Goal: Task Accomplishment & Management: Use online tool/utility

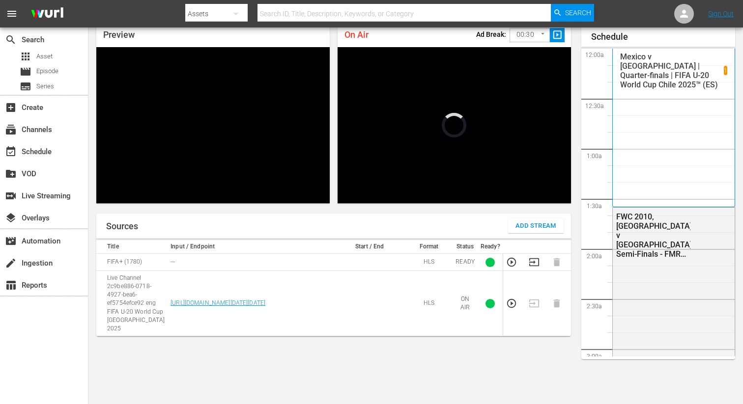
scroll to position [1753, 0]
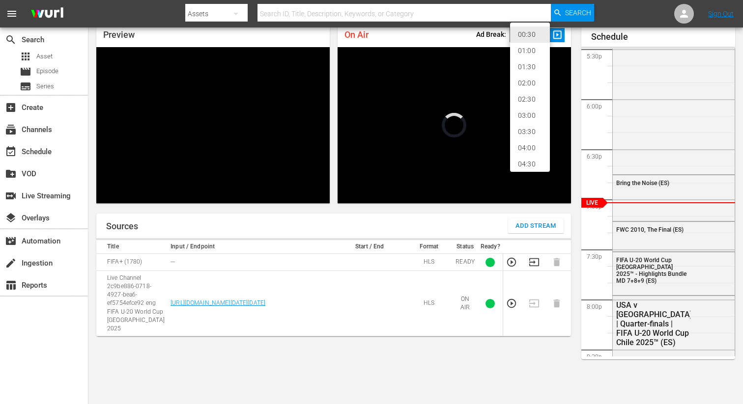
click at [536, 31] on body "menu Search By Assets Search ID, Title, Description, Keywords, or Category Sear…" at bounding box center [371, 160] width 743 height 404
click at [530, 79] on li "02:00" at bounding box center [530, 83] width 40 height 16
type input "120"
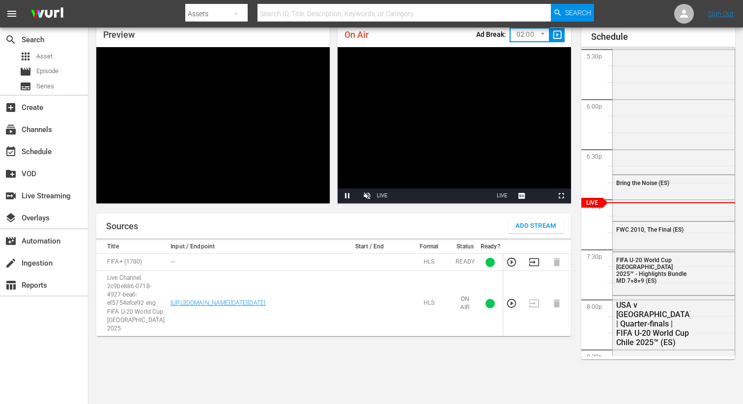
click at [560, 35] on span "slideshow_sharp" at bounding box center [556, 34] width 11 height 11
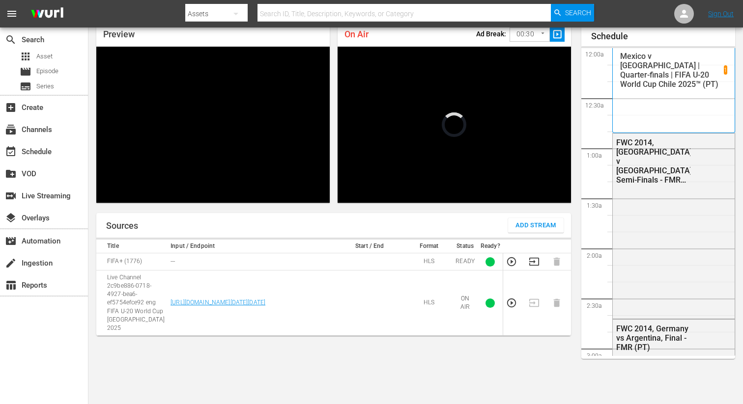
scroll to position [1752, 0]
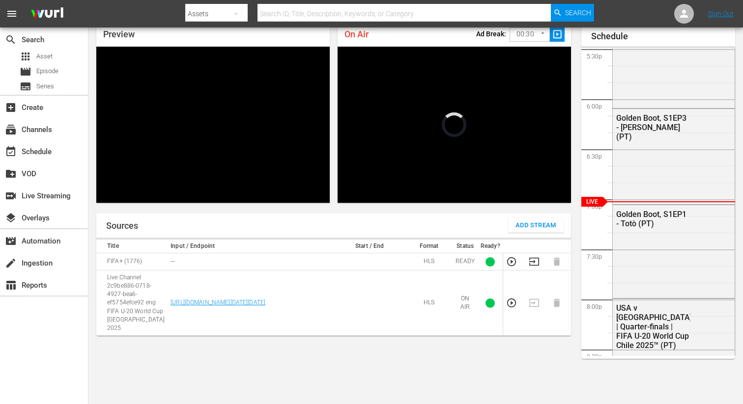
click at [519, 36] on body "menu Search By Assets Search ID, Title, Description, Keywords, or Category Sear…" at bounding box center [371, 159] width 743 height 404
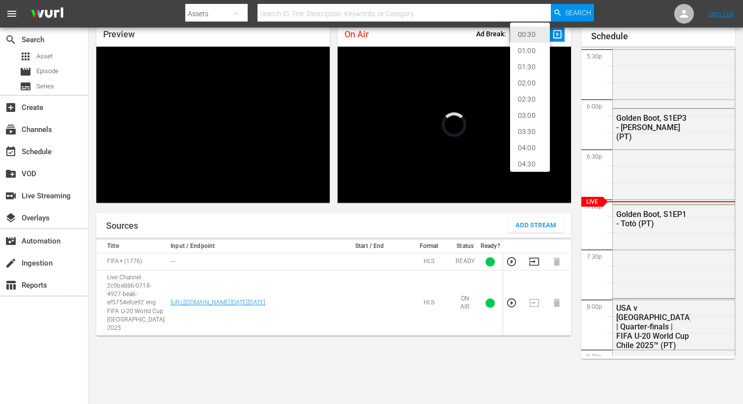
click at [523, 83] on li "02:00" at bounding box center [530, 83] width 40 height 16
type input "120"
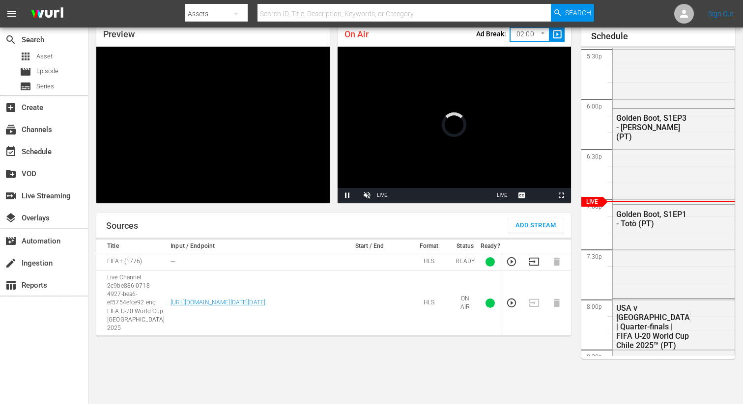
click at [553, 40] on span "slideshow_sharp" at bounding box center [556, 34] width 11 height 11
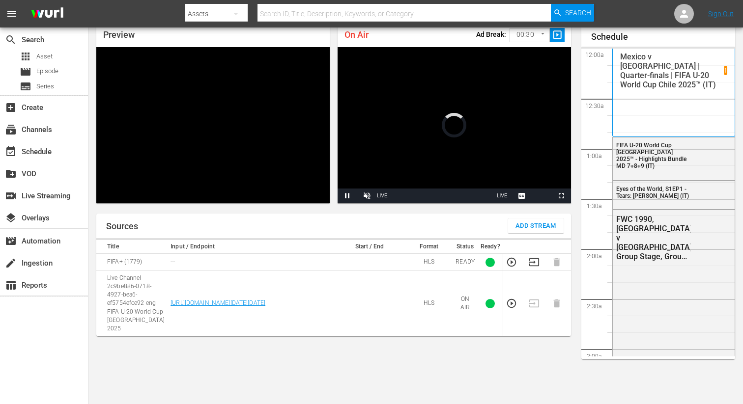
scroll to position [1751, 0]
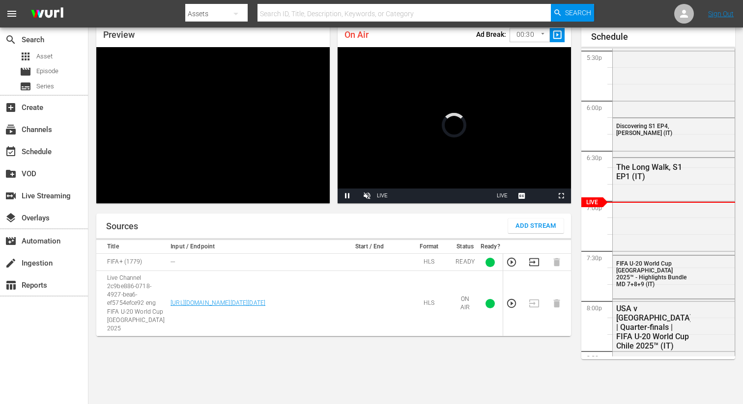
click at [529, 39] on body "menu Search By Assets Search ID, Title, Description, Keywords, or Category Sear…" at bounding box center [371, 160] width 743 height 404
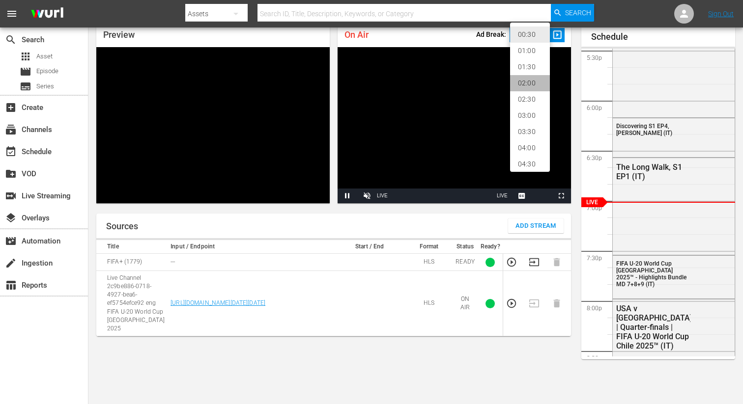
click at [529, 86] on li "02:00" at bounding box center [530, 83] width 40 height 16
type input "120"
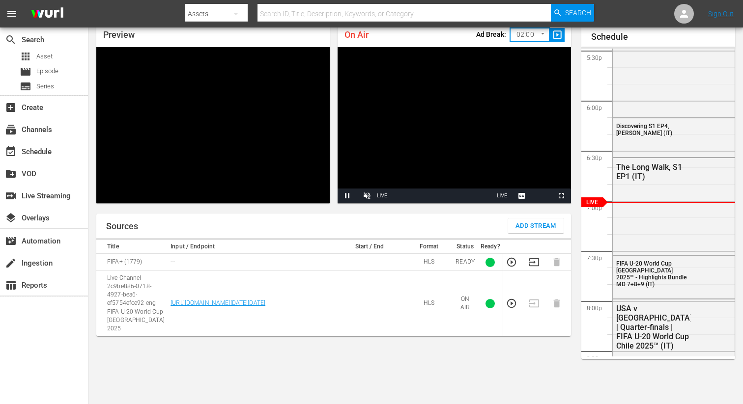
click at [558, 38] on span "slideshow_sharp" at bounding box center [556, 34] width 11 height 11
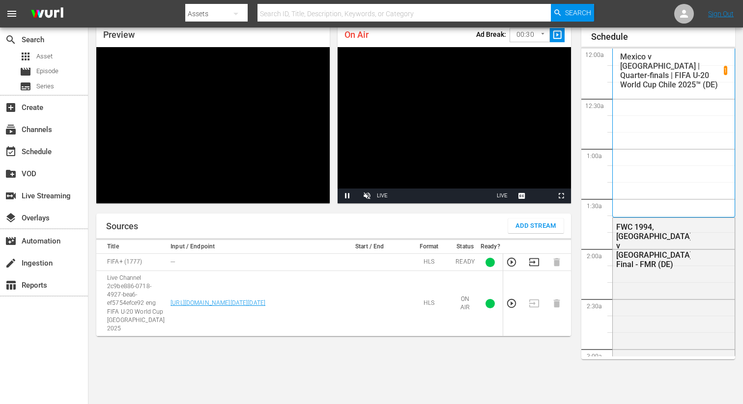
scroll to position [1751, 0]
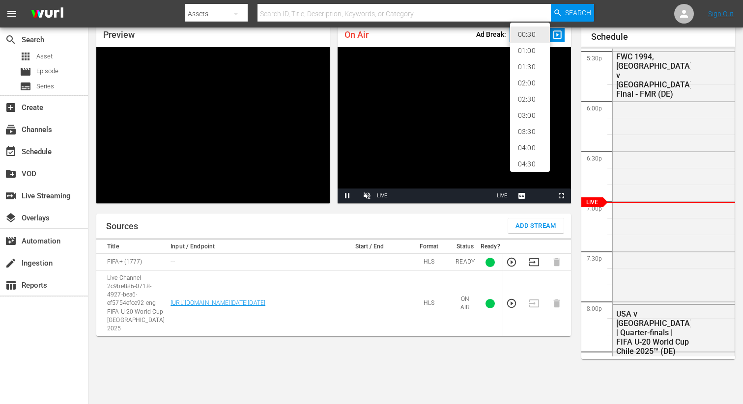
click at [539, 36] on body "menu Search By Assets Search ID, Title, Description, Keywords, or Category Sear…" at bounding box center [371, 160] width 743 height 404
click at [525, 83] on li "02:00" at bounding box center [530, 83] width 40 height 16
type input "120"
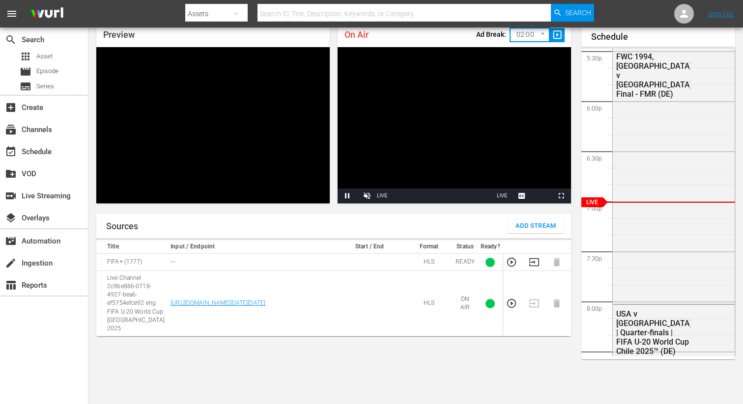
click at [560, 33] on span "slideshow_sharp" at bounding box center [556, 34] width 11 height 11
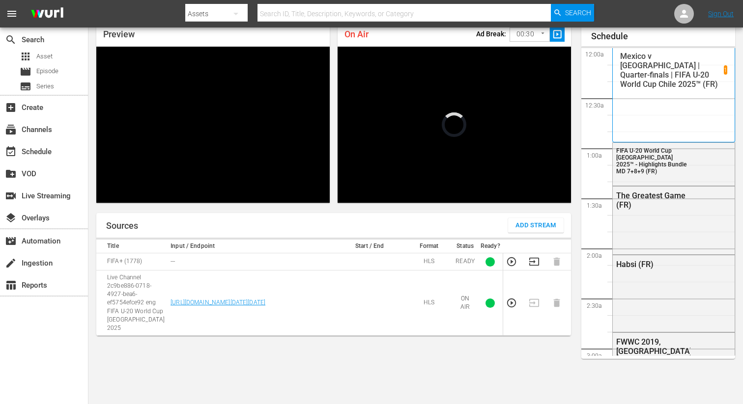
scroll to position [1750, 0]
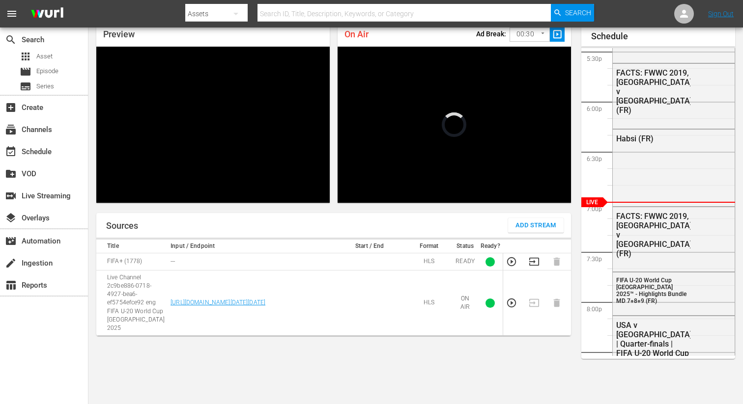
click at [532, 36] on body "menu Search By Assets Search ID, Title, Description, Keywords, or Category Sear…" at bounding box center [371, 159] width 743 height 404
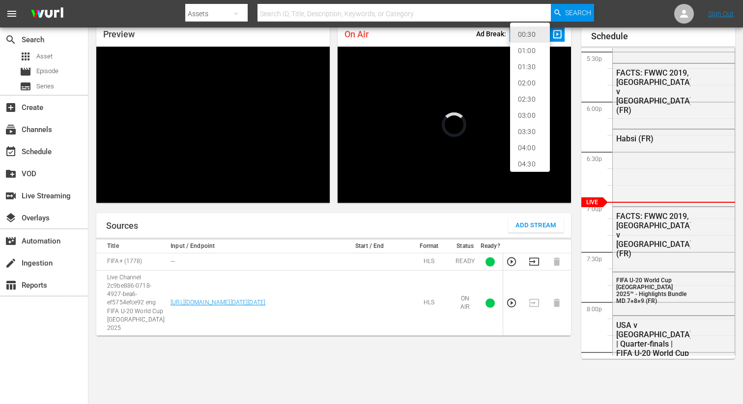
click at [524, 86] on li "02:00" at bounding box center [530, 83] width 40 height 16
type input "120"
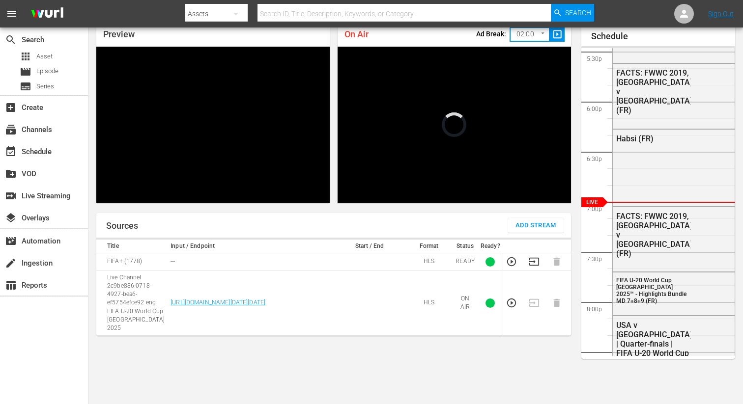
click at [553, 34] on span "slideshow_sharp" at bounding box center [556, 34] width 11 height 11
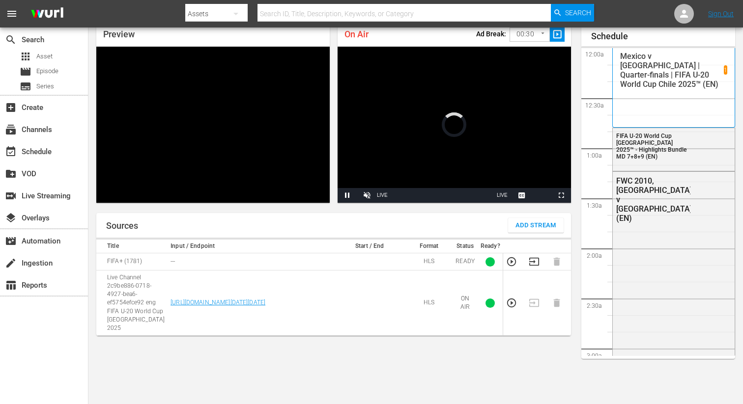
scroll to position [1749, 0]
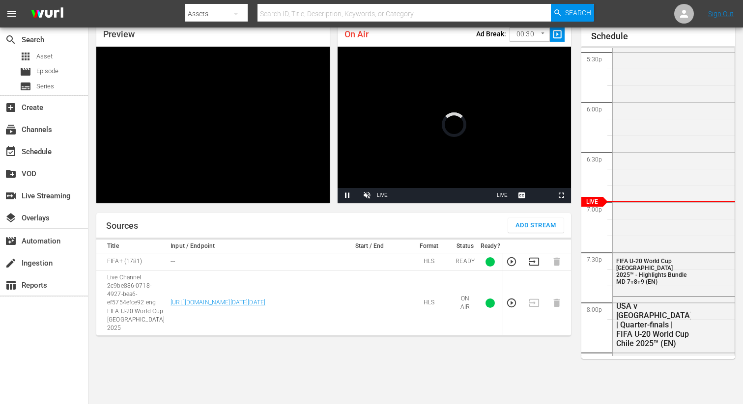
click at [528, 42] on body "menu Search By Assets Search ID, Title, Description, Keywords, or Category Sear…" at bounding box center [371, 159] width 743 height 404
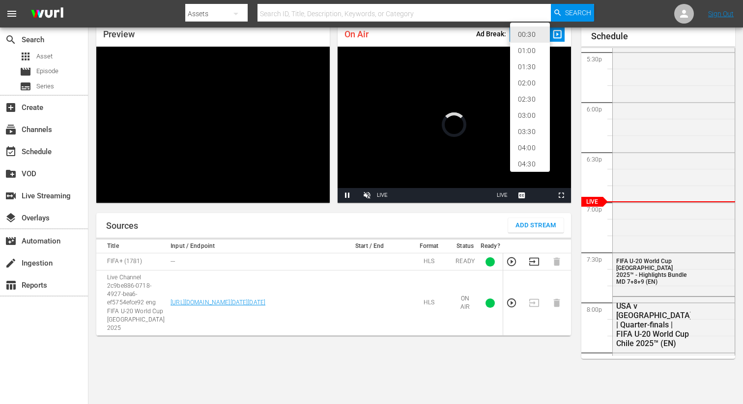
click at [529, 84] on li "02:00" at bounding box center [530, 83] width 40 height 16
type input "120"
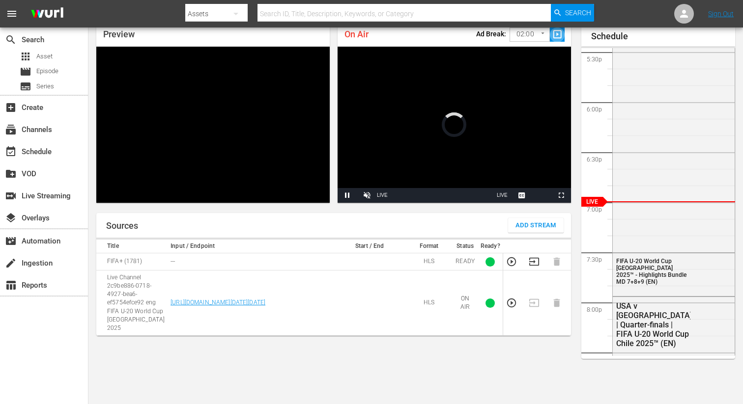
click at [554, 39] on span "slideshow_sharp" at bounding box center [556, 34] width 11 height 11
